Goal: Download file/media

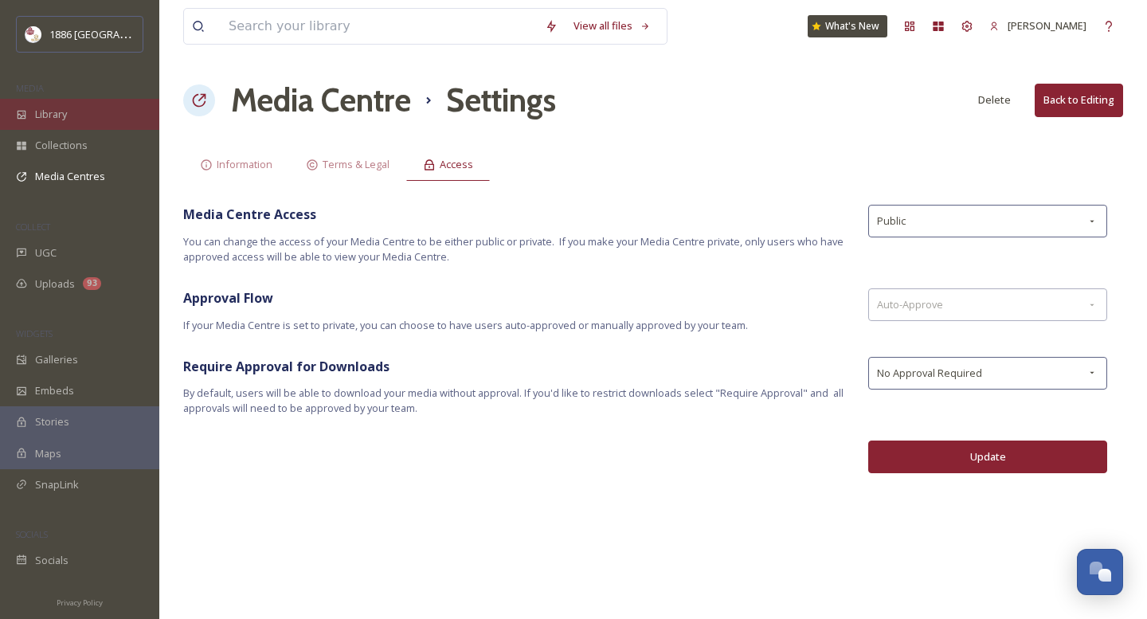
click at [61, 126] on div "Library" at bounding box center [79, 114] width 159 height 31
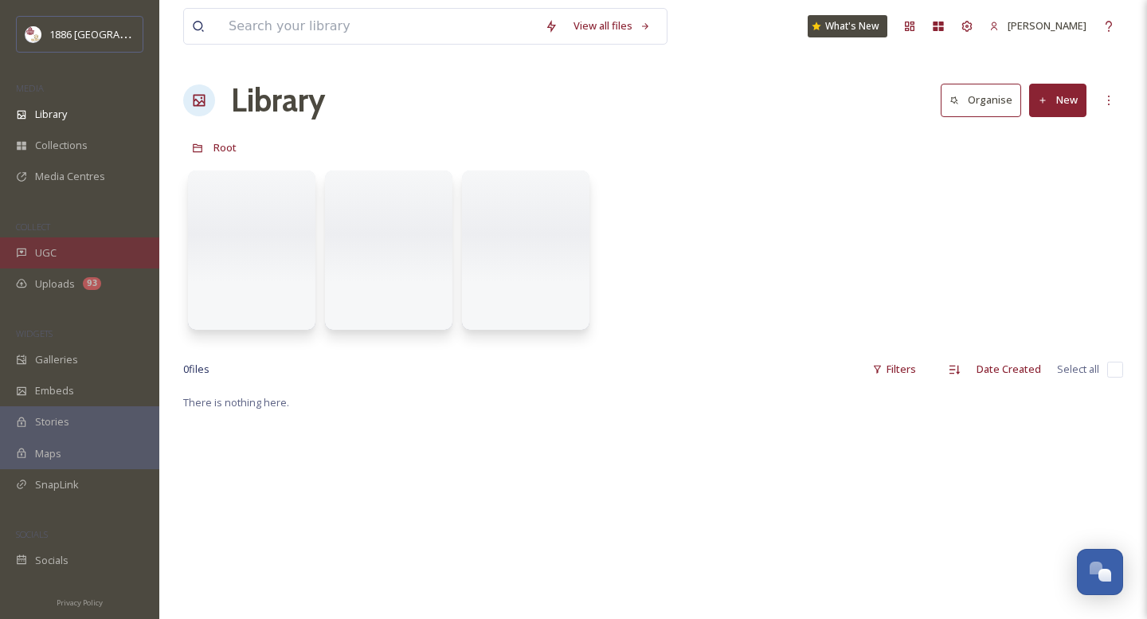
click at [72, 254] on div "UGC" at bounding box center [79, 252] width 159 height 31
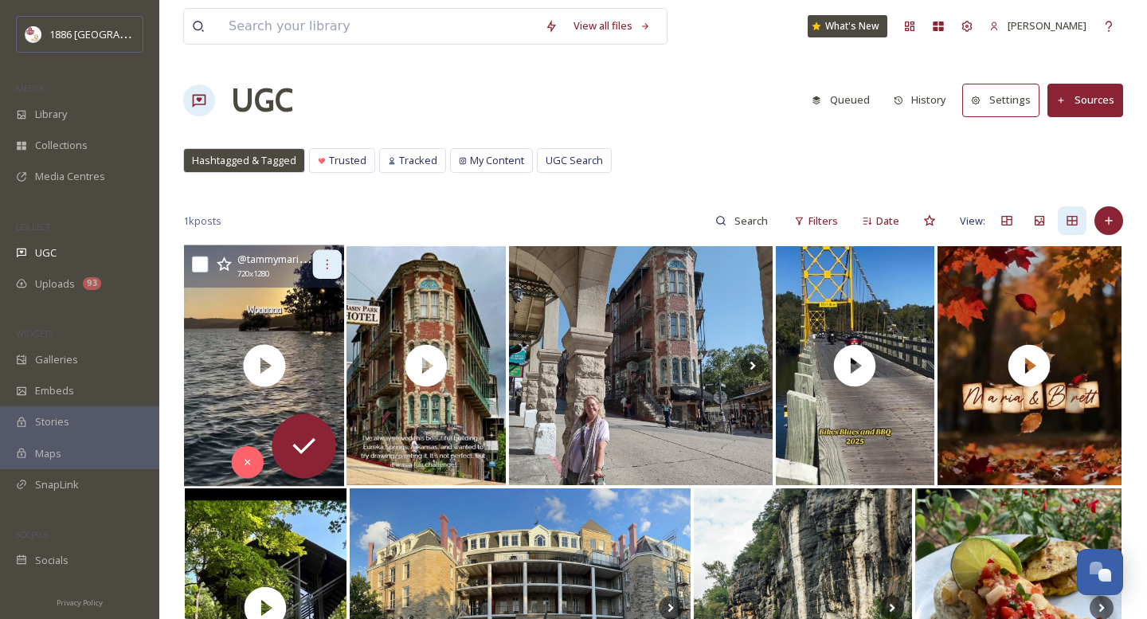
click at [336, 257] on div at bounding box center [327, 264] width 29 height 29
click at [253, 461] on icon at bounding box center [247, 461] width 11 height 11
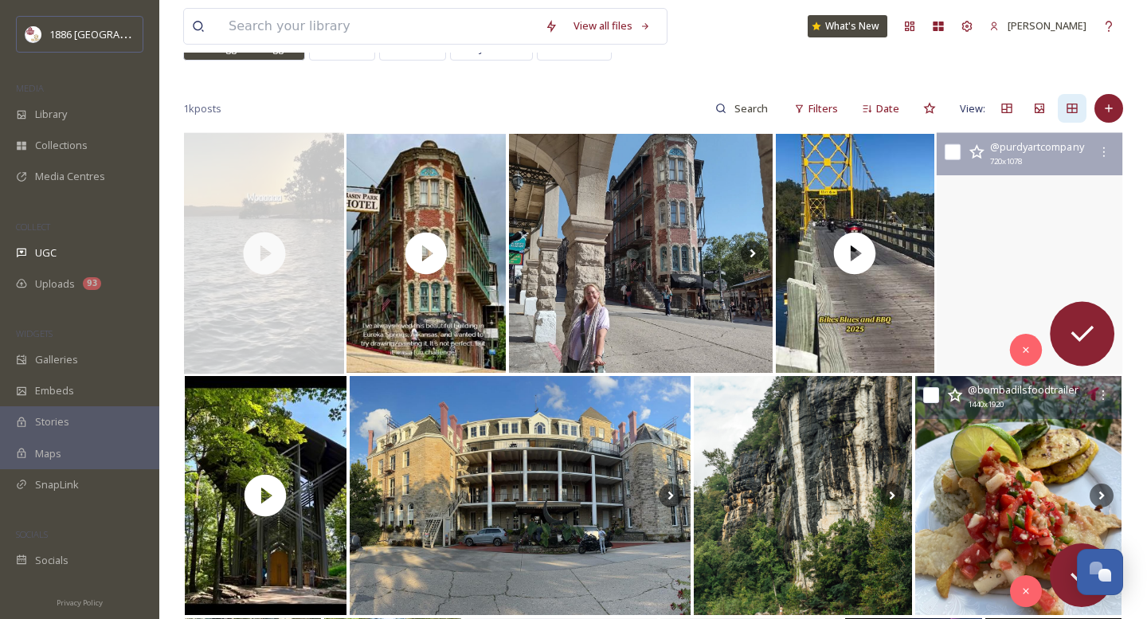
scroll to position [114, 0]
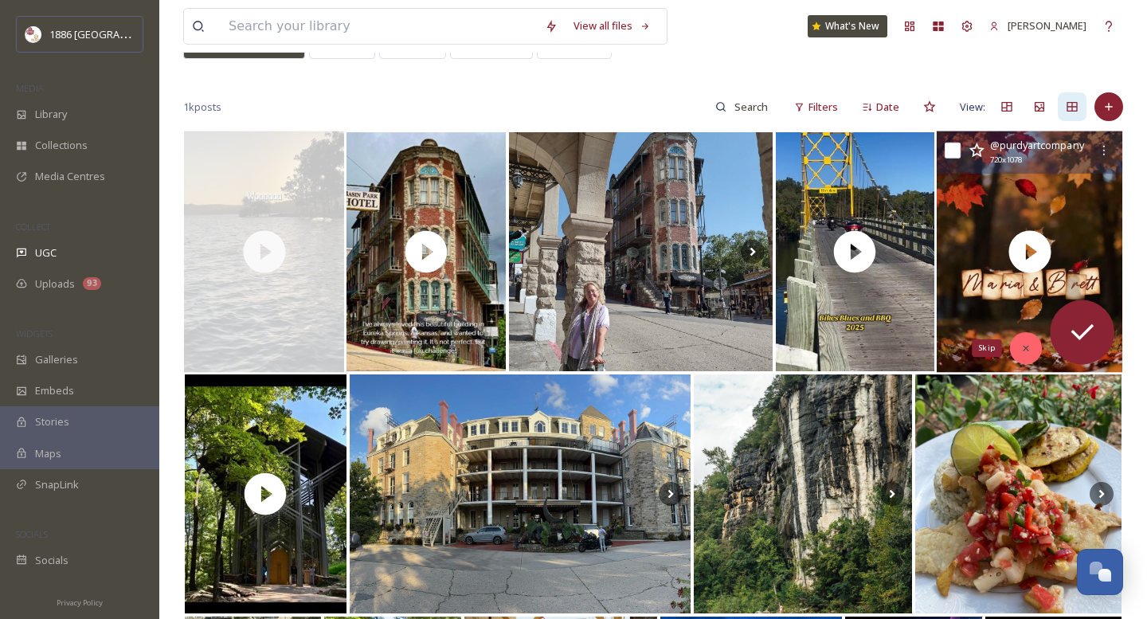
click at [1023, 352] on icon at bounding box center [1025, 348] width 11 height 11
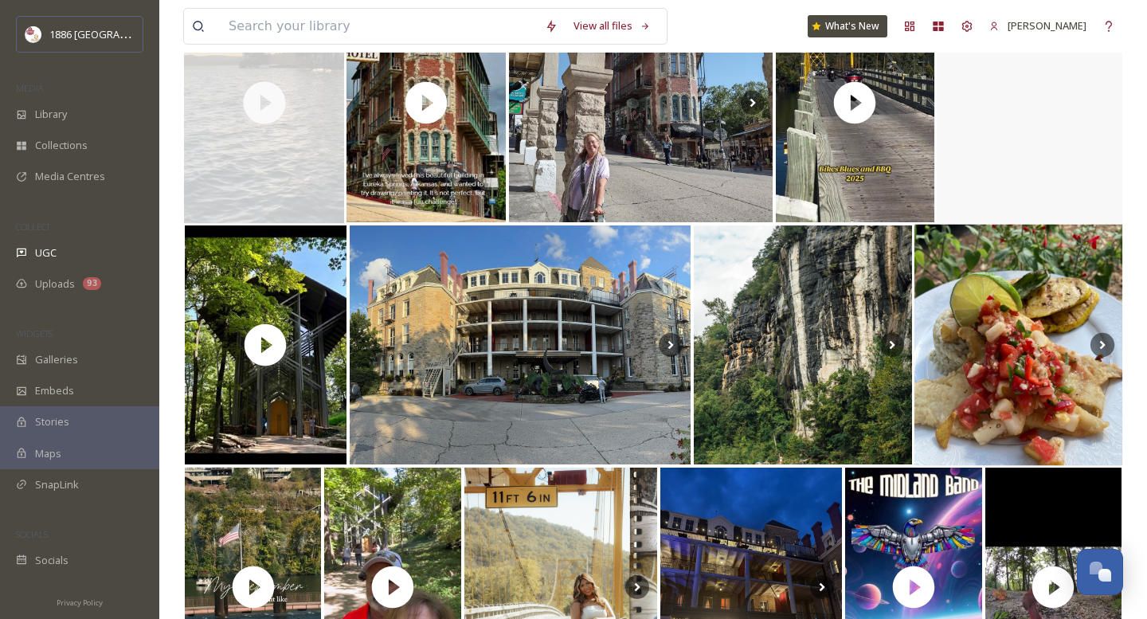
scroll to position [273, 0]
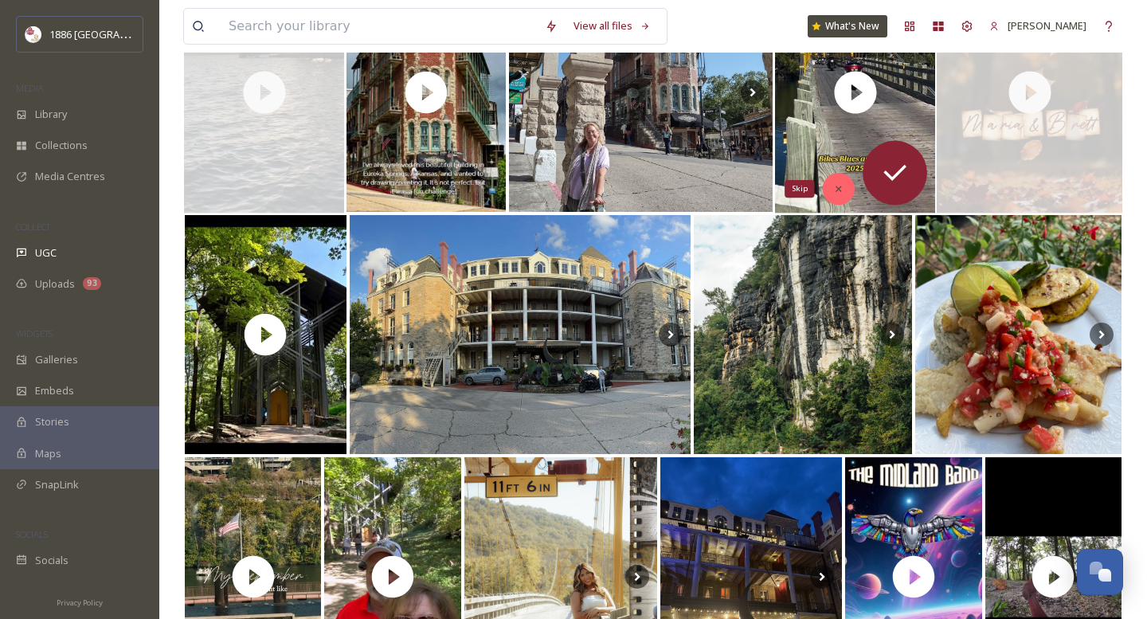
click at [838, 186] on icon at bounding box center [838, 188] width 11 height 11
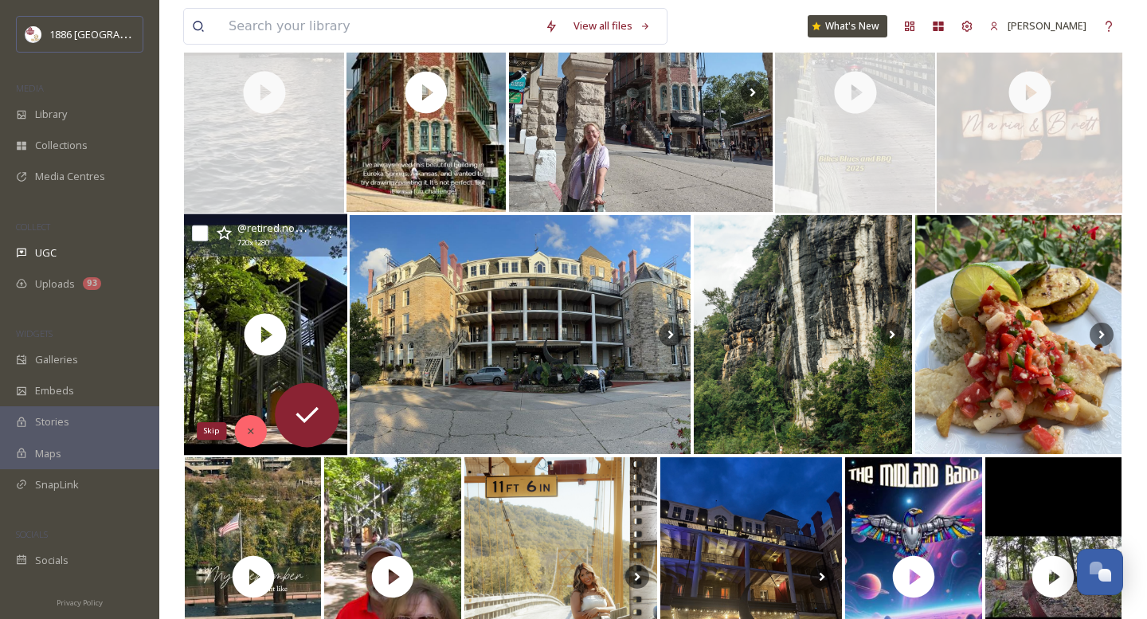
click at [249, 433] on icon at bounding box center [250, 430] width 11 height 11
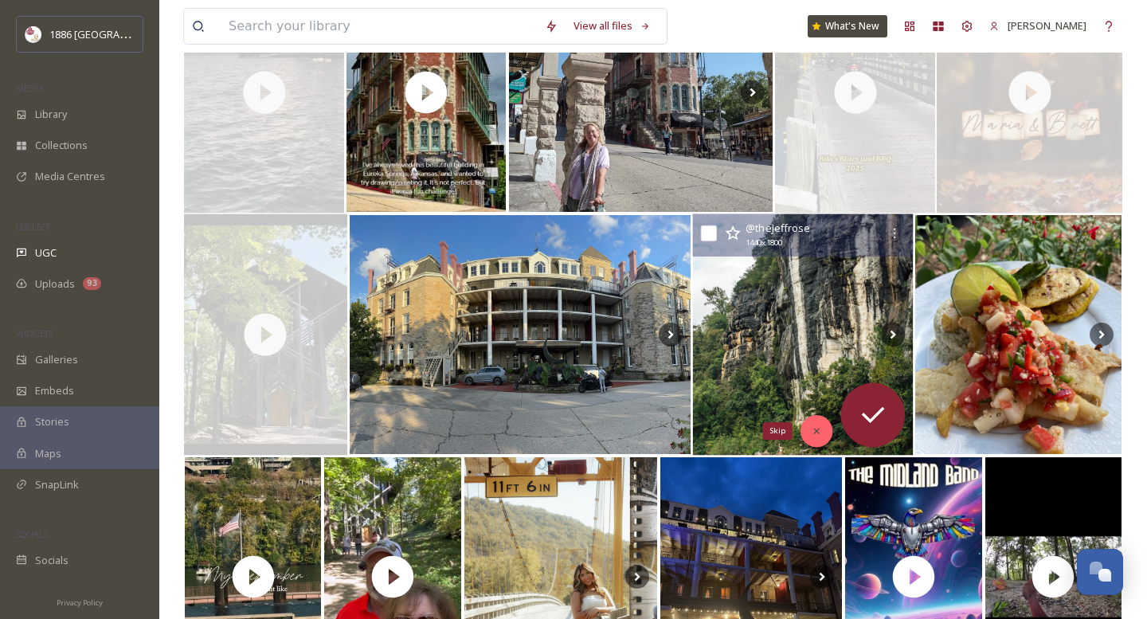
click at [809, 419] on div "Skip" at bounding box center [817, 431] width 32 height 32
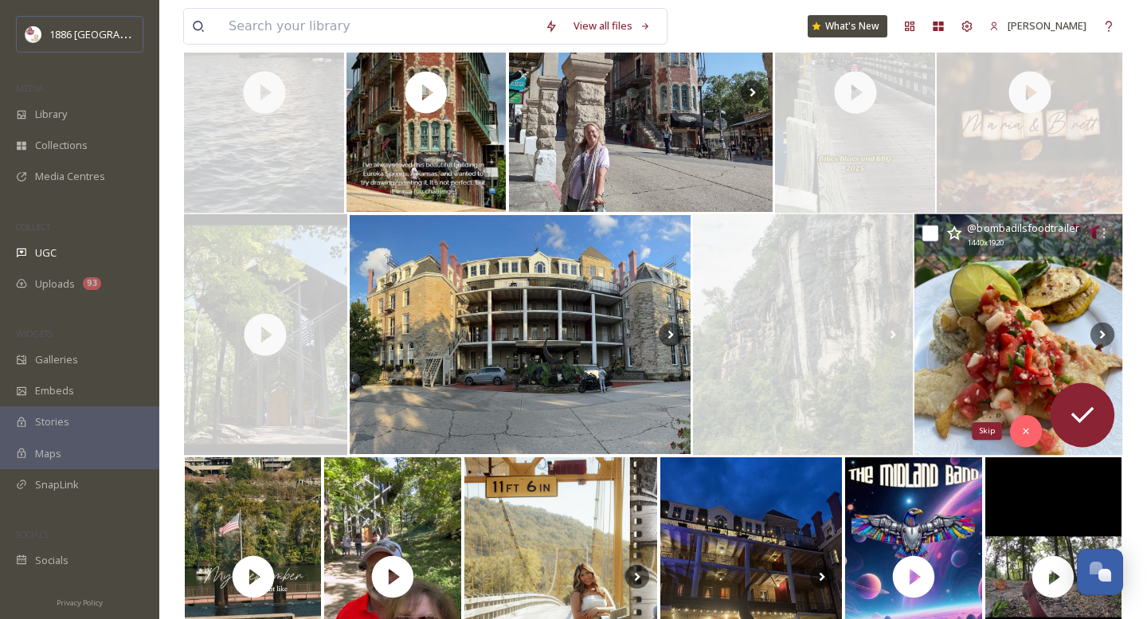
click at [1026, 432] on icon at bounding box center [1026, 432] width 6 height 6
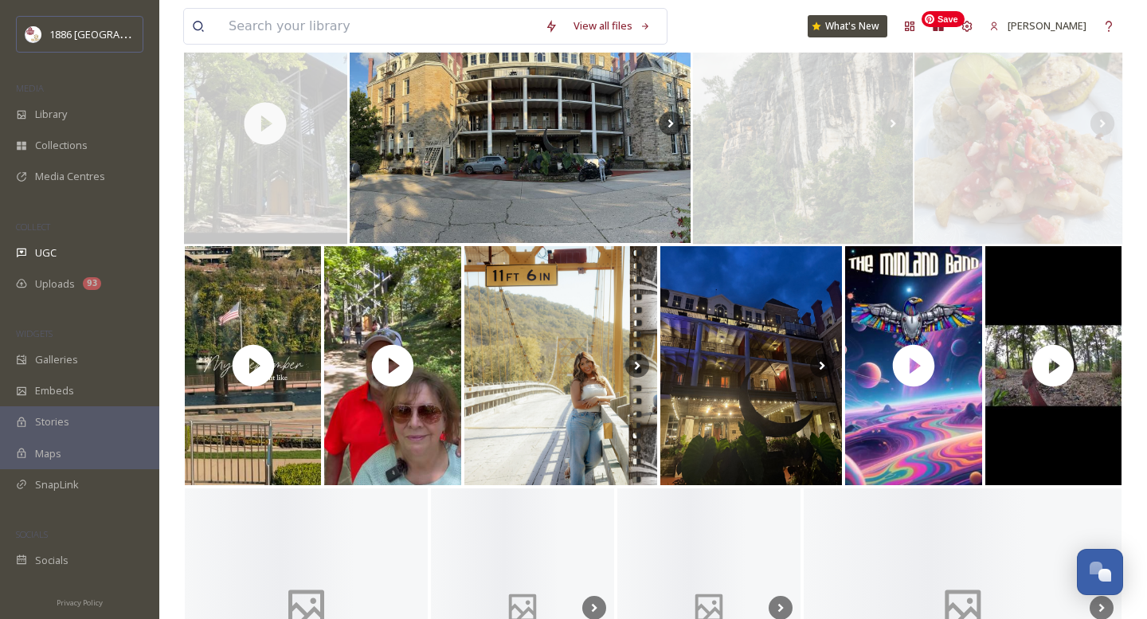
scroll to position [486, 0]
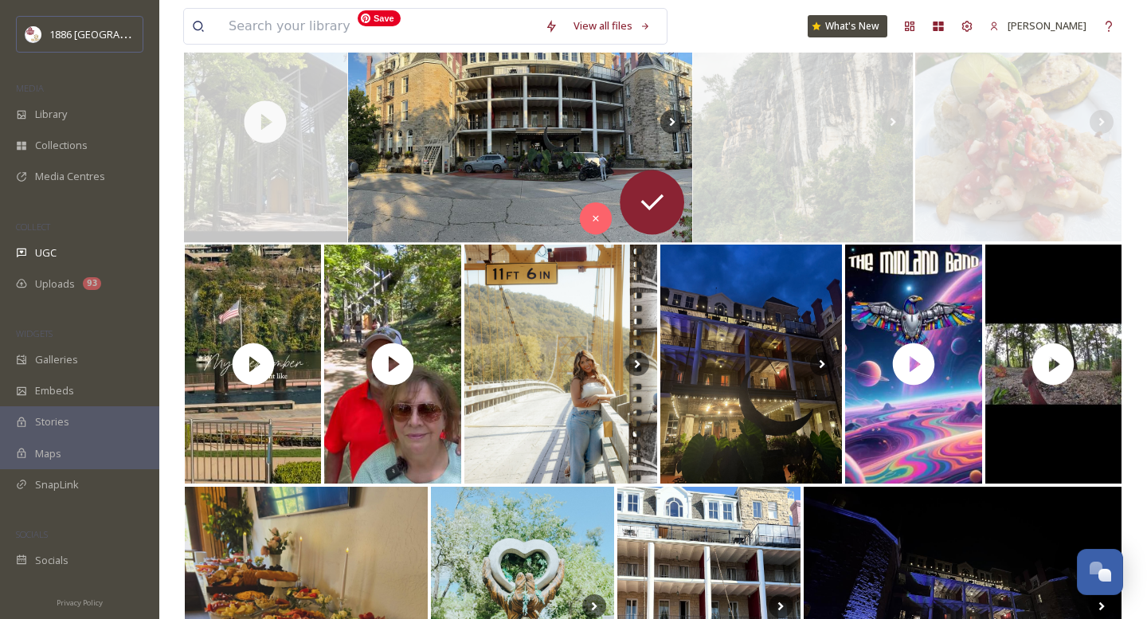
click at [592, 139] on img at bounding box center [520, 122] width 344 height 241
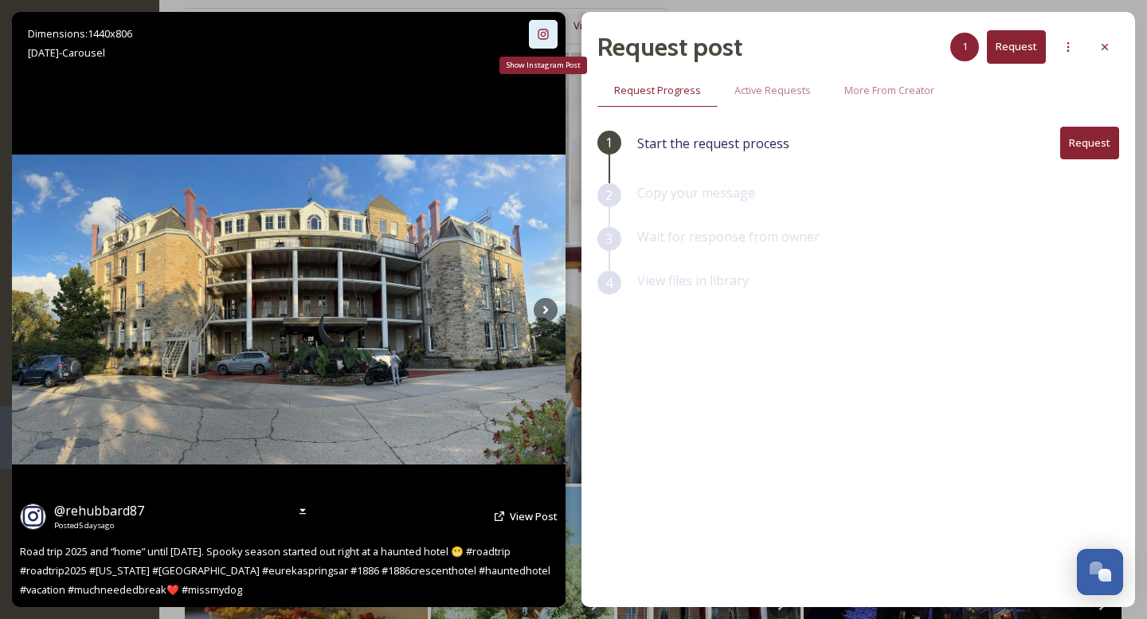
click at [542, 34] on icon at bounding box center [543, 34] width 13 height 13
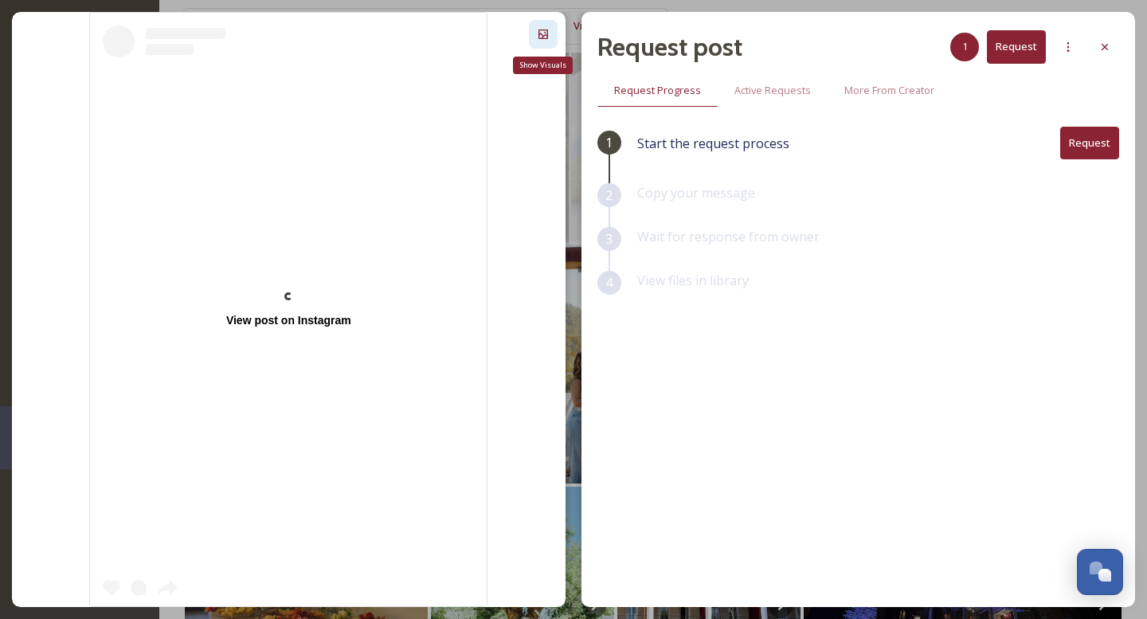
click at [542, 37] on icon at bounding box center [543, 34] width 10 height 10
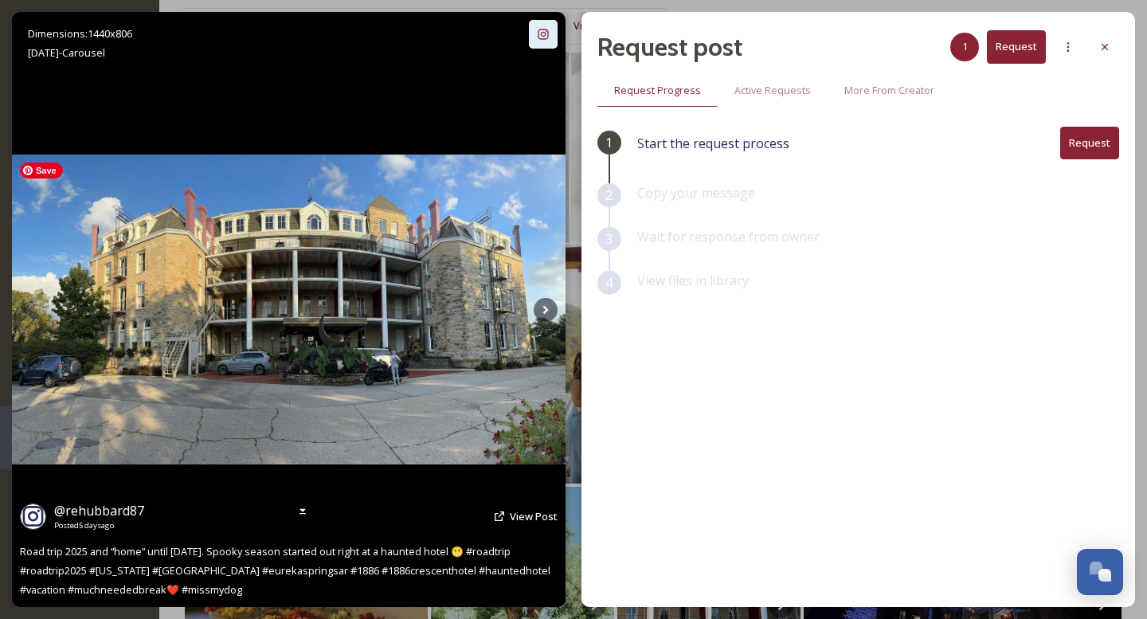
click at [358, 288] on img at bounding box center [289, 310] width 554 height 310
click at [516, 507] on div "@ rehubbard87 Posted 5 days ago View Post" at bounding box center [289, 516] width 538 height 30
click at [522, 520] on span "View Post" at bounding box center [534, 516] width 48 height 14
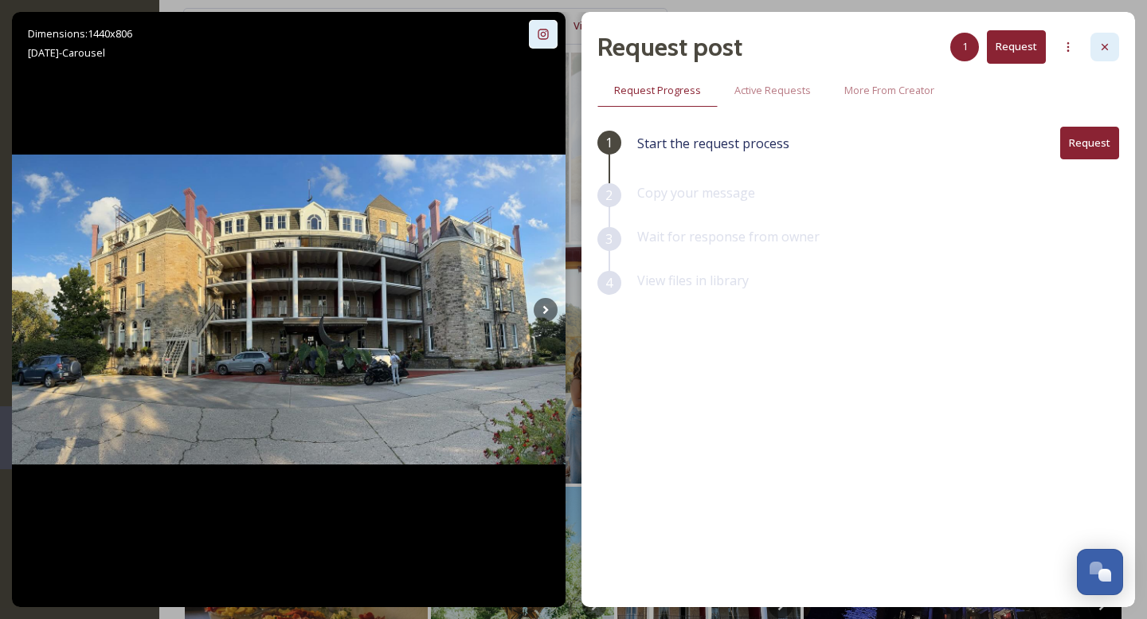
click at [1110, 44] on icon at bounding box center [1104, 47] width 13 height 13
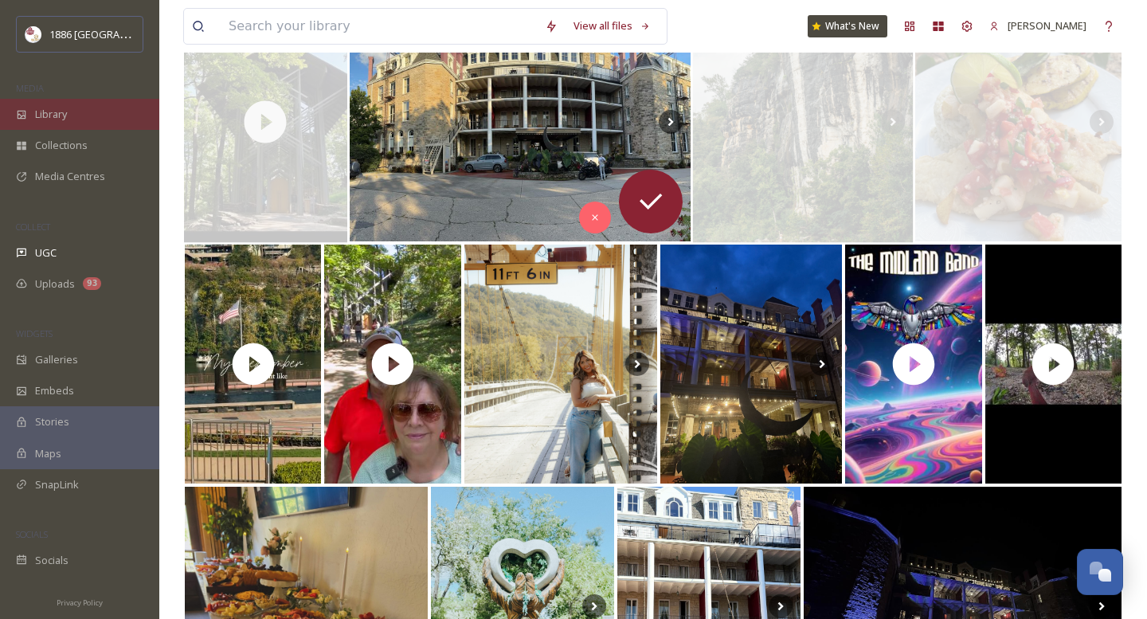
click at [90, 112] on div "Library" at bounding box center [79, 114] width 159 height 31
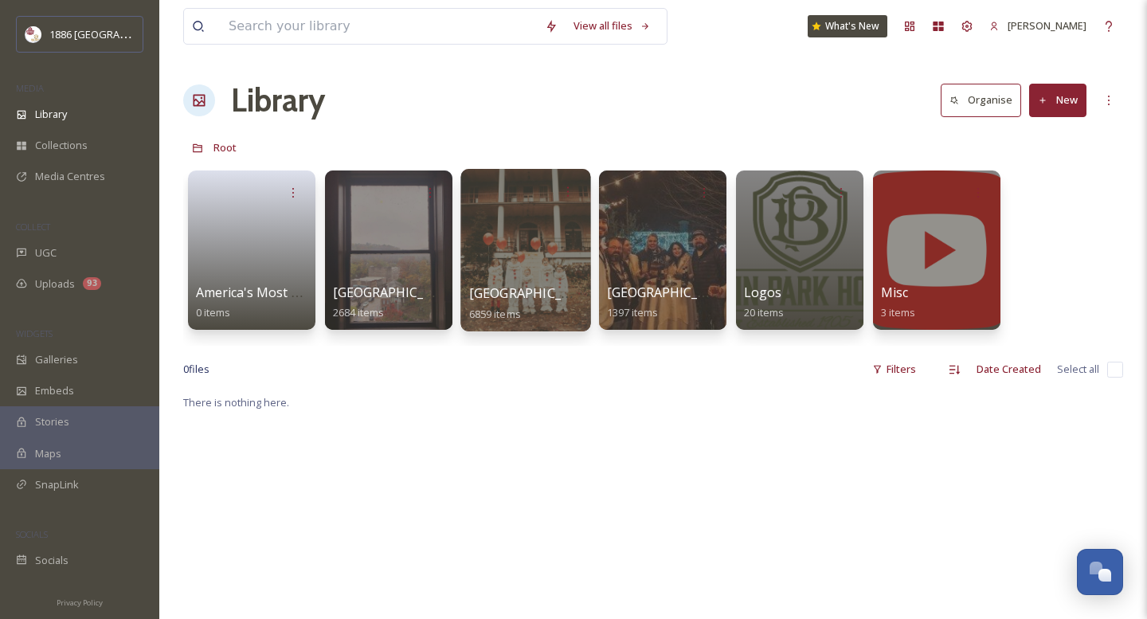
click at [511, 281] on div at bounding box center [525, 250] width 130 height 162
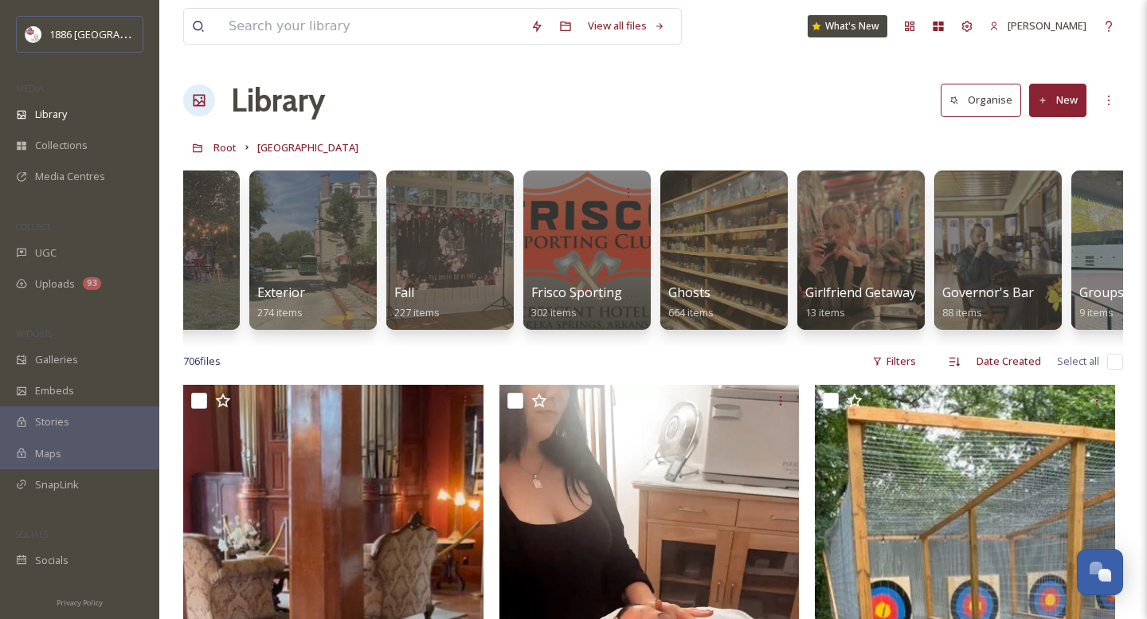
scroll to position [0, 1032]
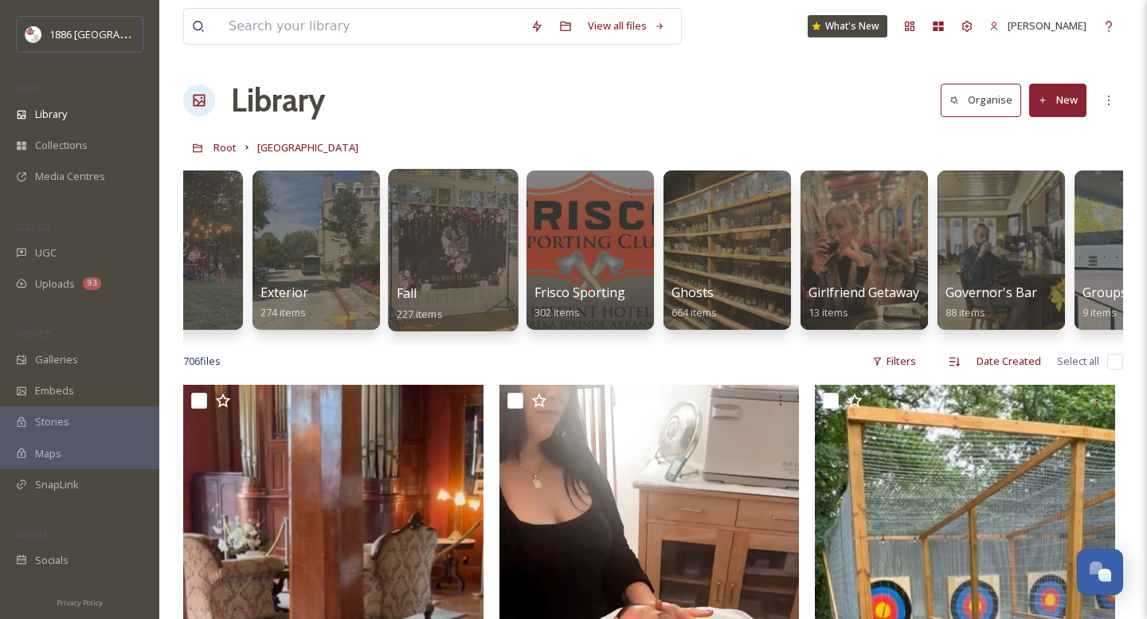
click at [417, 298] on span "Fall" at bounding box center [407, 293] width 20 height 18
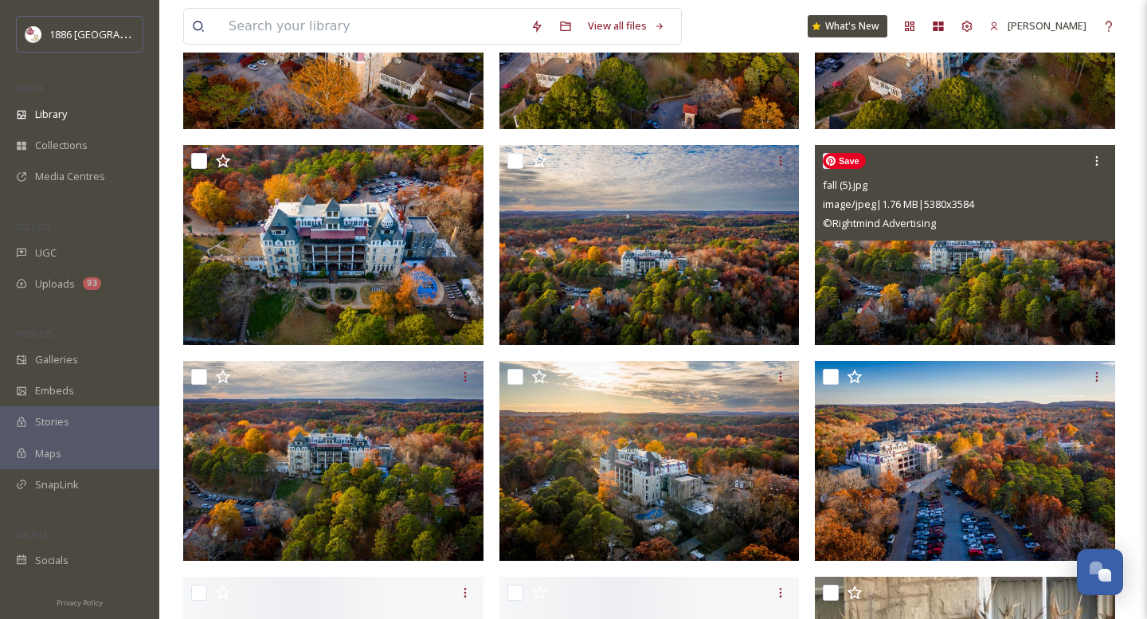
scroll to position [907, 0]
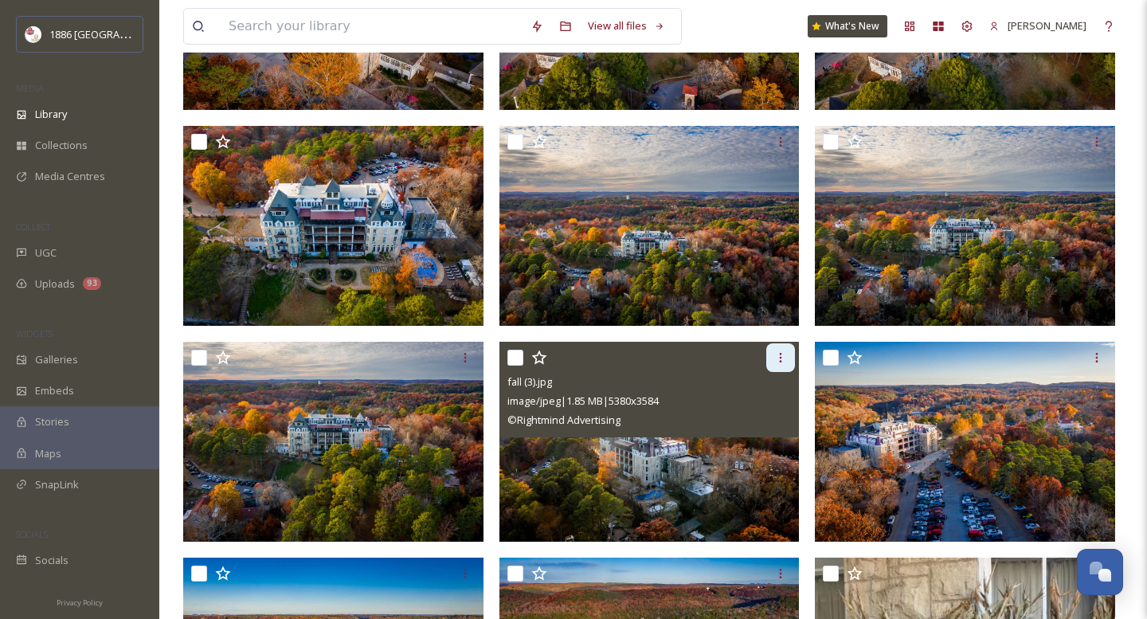
click at [781, 352] on icon at bounding box center [780, 357] width 13 height 13
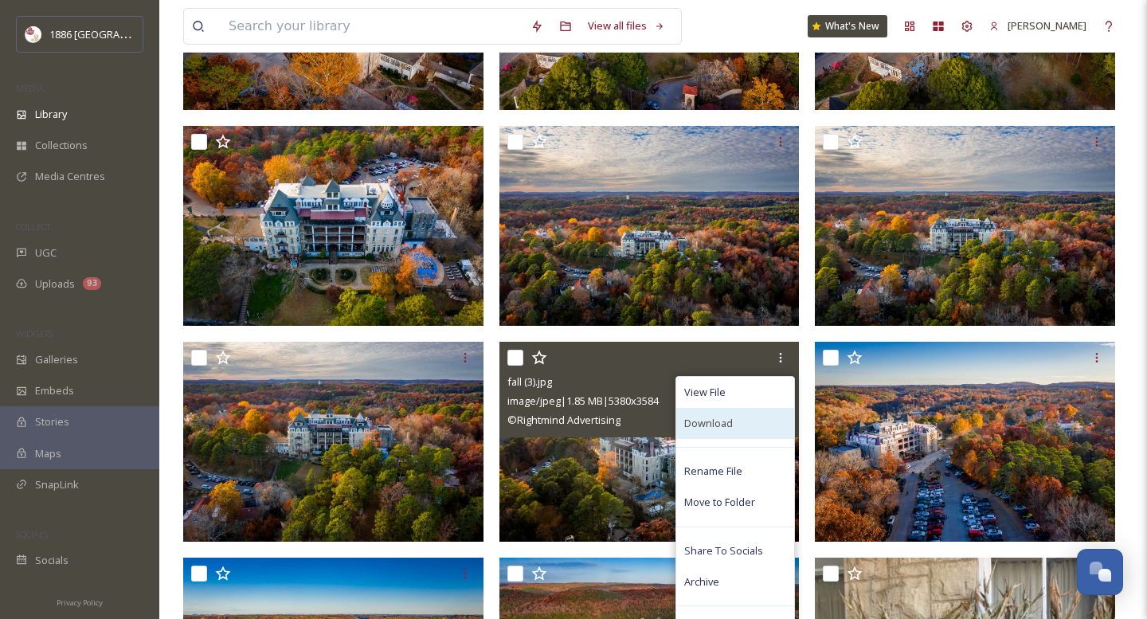
click at [734, 425] on div "Download" at bounding box center [735, 423] width 118 height 31
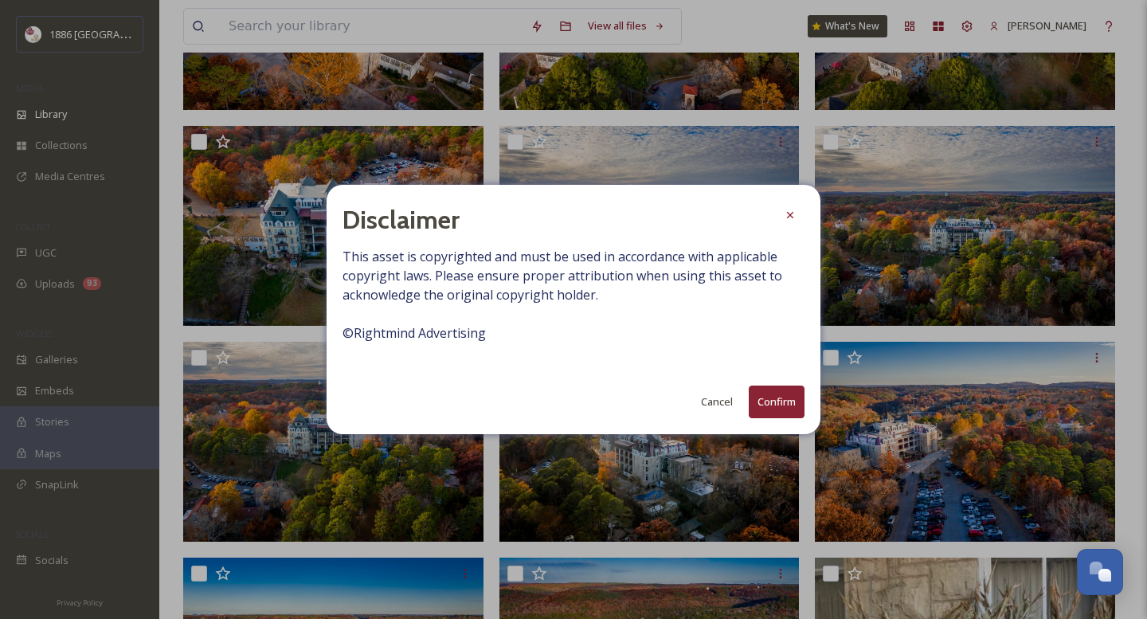
click at [774, 401] on button "Confirm" at bounding box center [777, 402] width 56 height 33
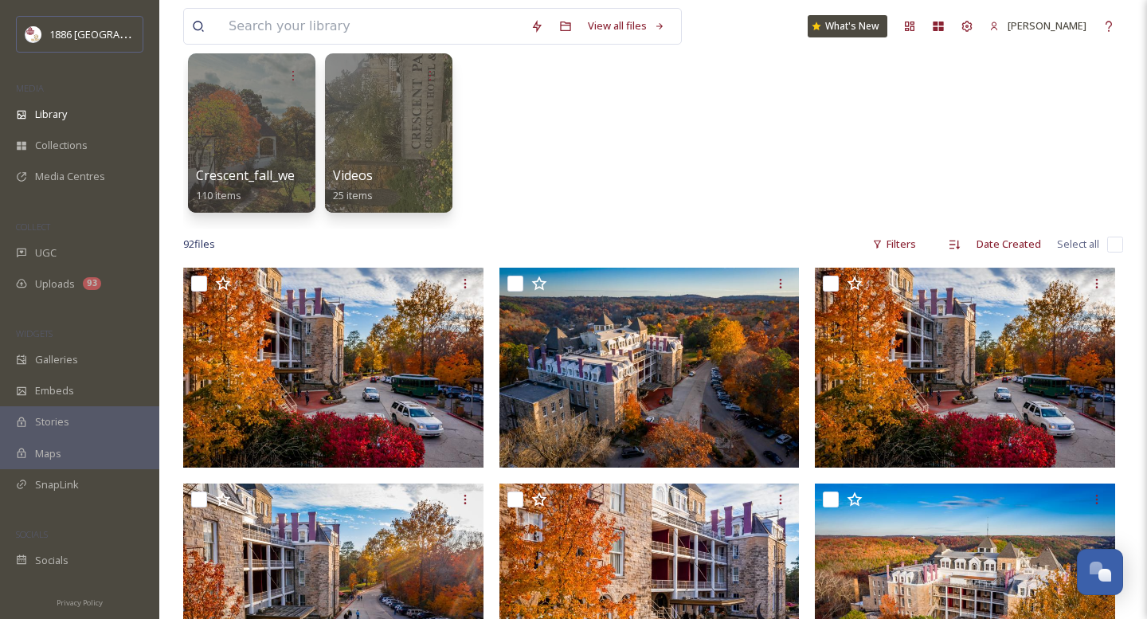
scroll to position [0, 0]
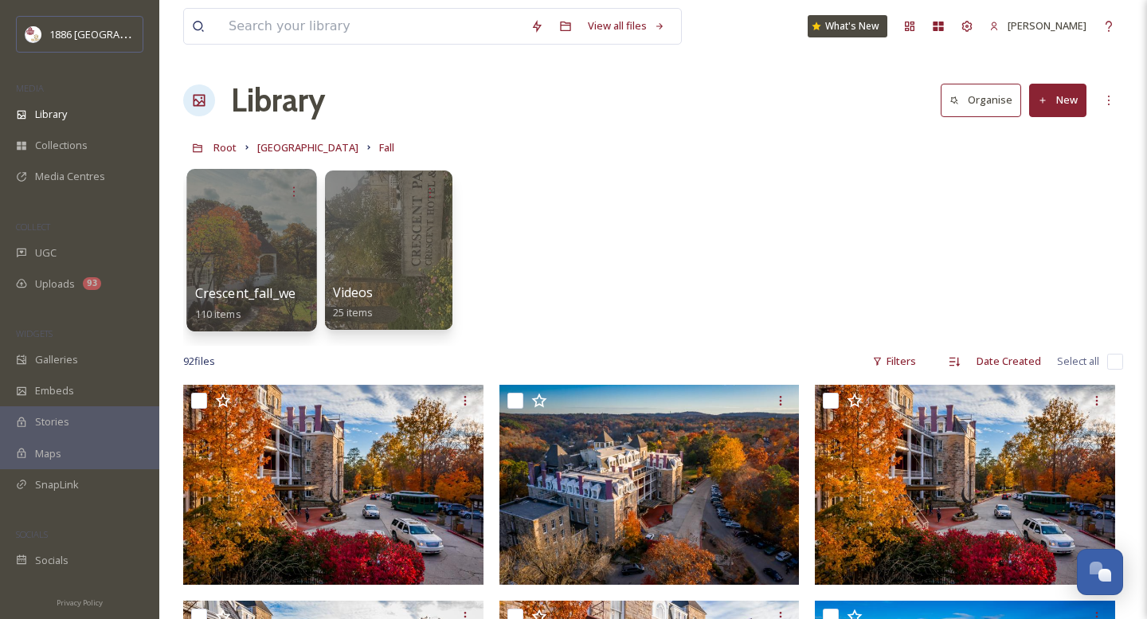
click at [267, 284] on span "Crescent_fall_webfiles" at bounding box center [261, 293] width 133 height 18
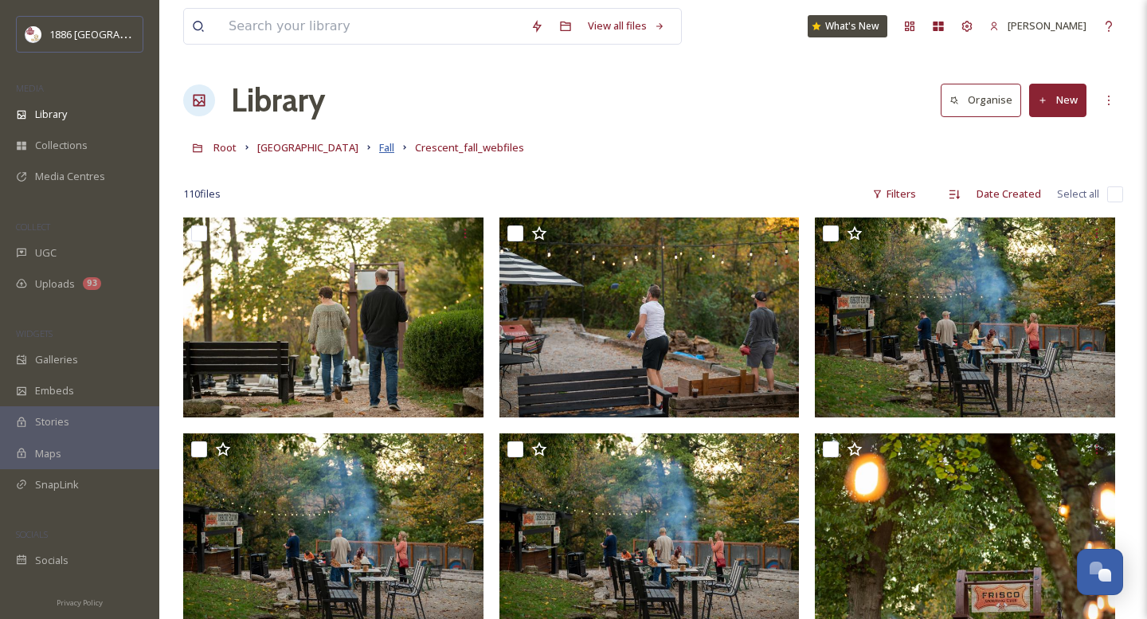
click at [379, 152] on span "Fall" at bounding box center [386, 147] width 15 height 14
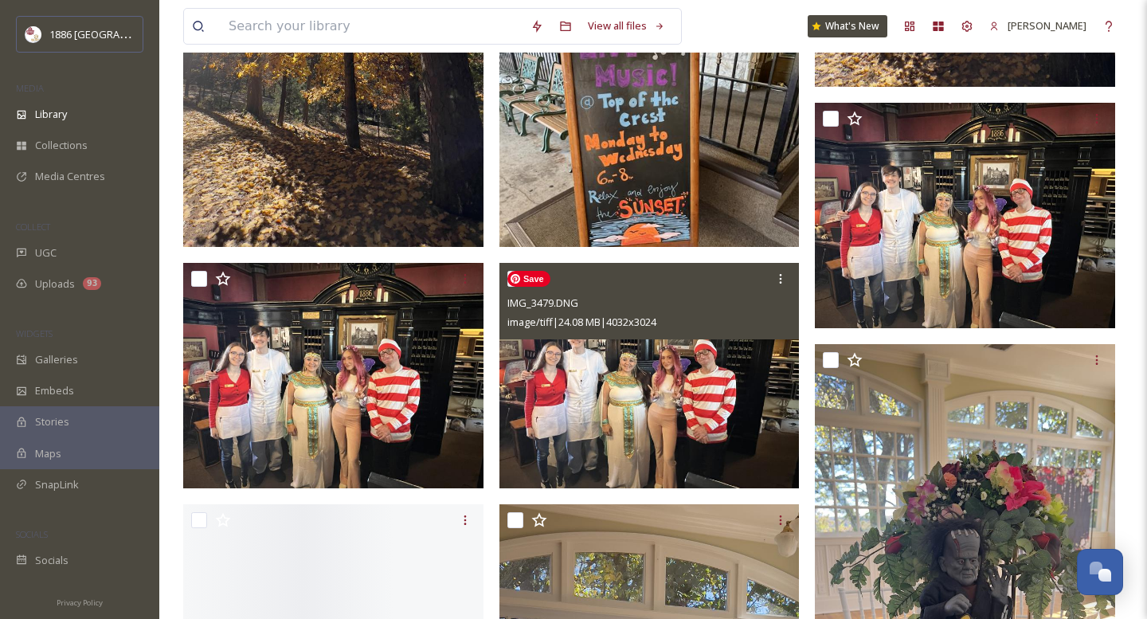
scroll to position [10504, 0]
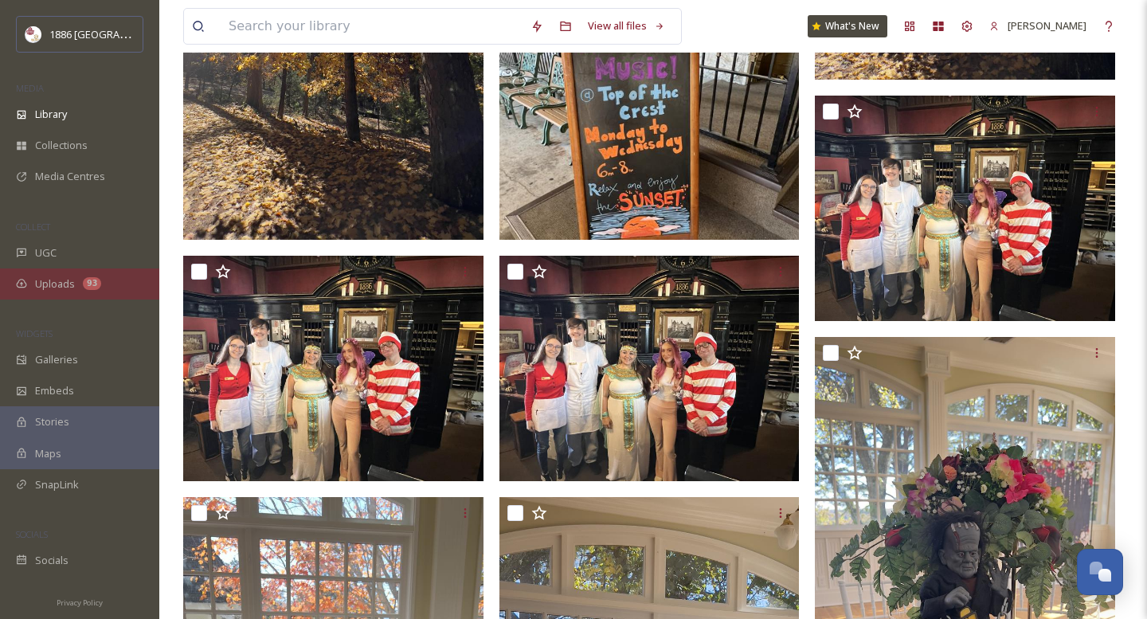
click at [51, 277] on span "Uploads" at bounding box center [55, 283] width 40 height 15
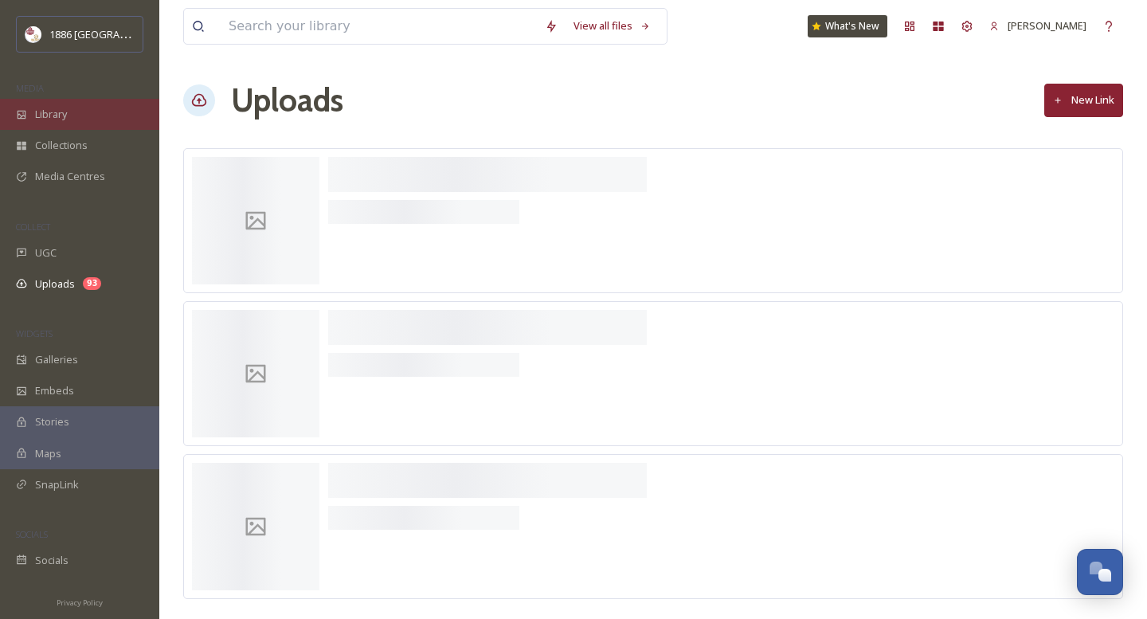
click at [57, 108] on span "Library" at bounding box center [51, 114] width 32 height 15
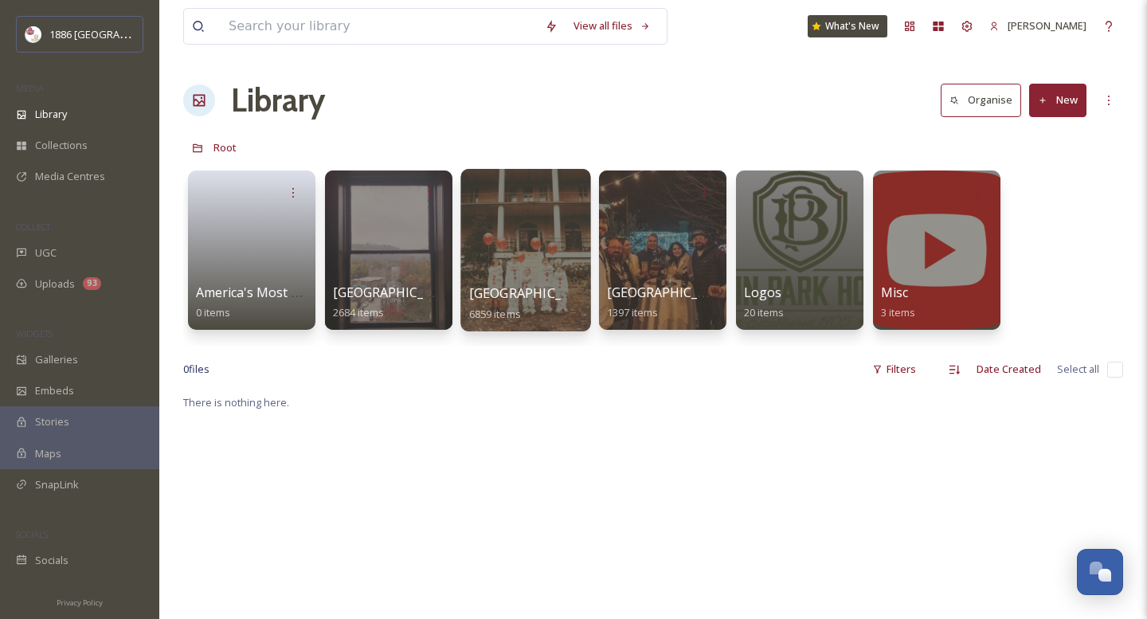
click at [519, 283] on div at bounding box center [525, 250] width 130 height 162
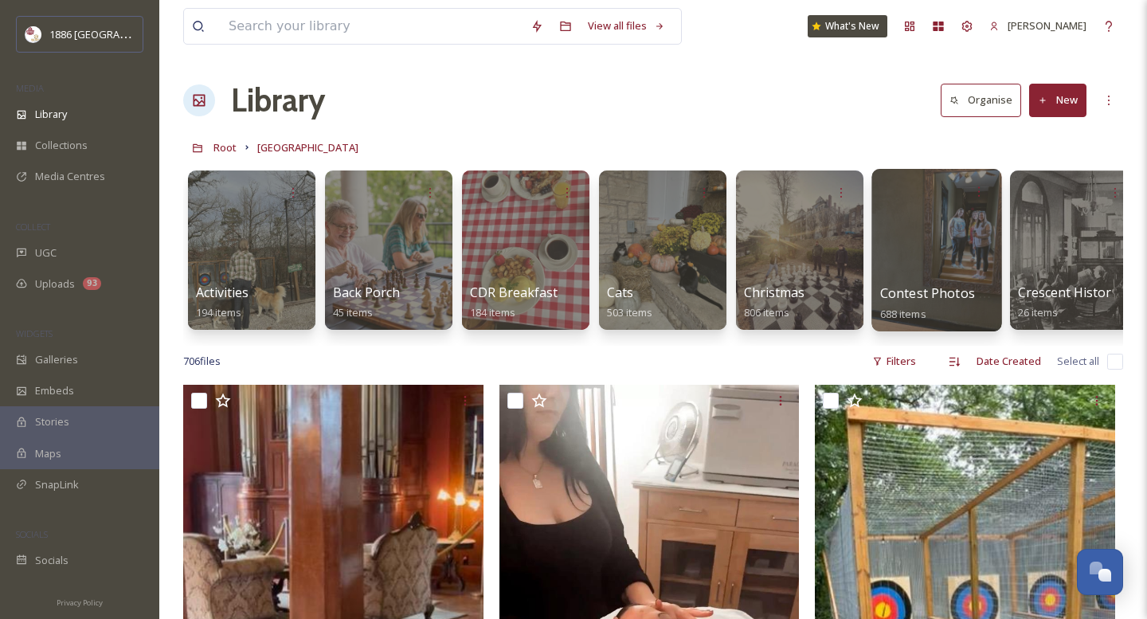
click at [926, 305] on link "Contest Photos (Seasons) 688 items" at bounding box center [959, 303] width 158 height 35
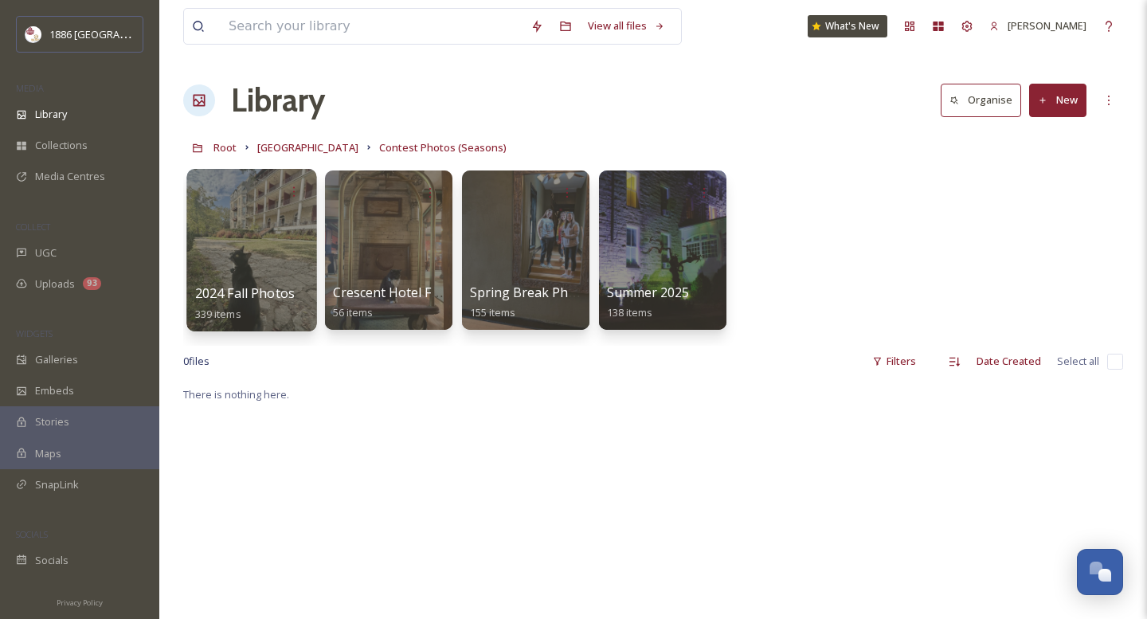
click at [260, 293] on span "2024 Fall Photos" at bounding box center [245, 293] width 100 height 18
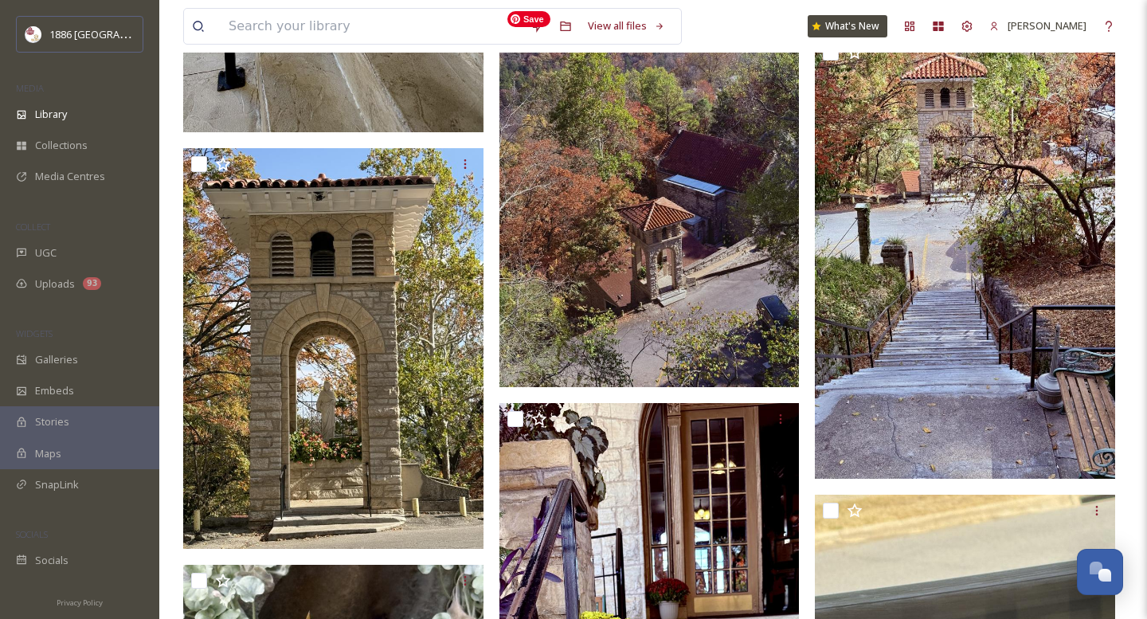
scroll to position [3665, 0]
